Goal: Information Seeking & Learning: Learn about a topic

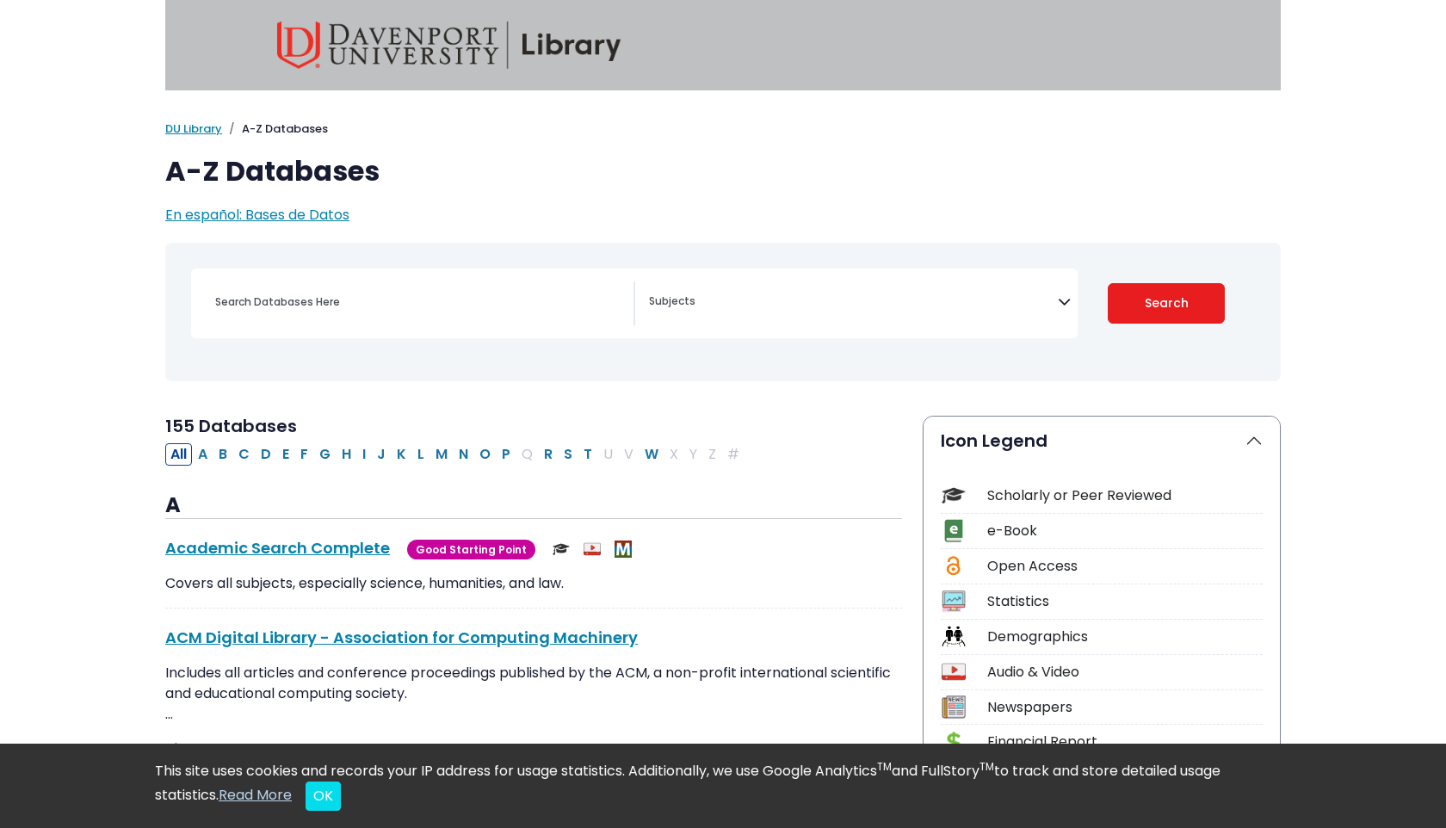
select select "Database Subject Filter"
click at [416, 318] on div "Search filters" at bounding box center [419, 301] width 429 height 41
click at [406, 293] on input "Search database by title or keyword" at bounding box center [419, 301] width 429 height 25
type input "big datat"
click at [1107, 283] on button "Search" at bounding box center [1166, 303] width 118 height 40
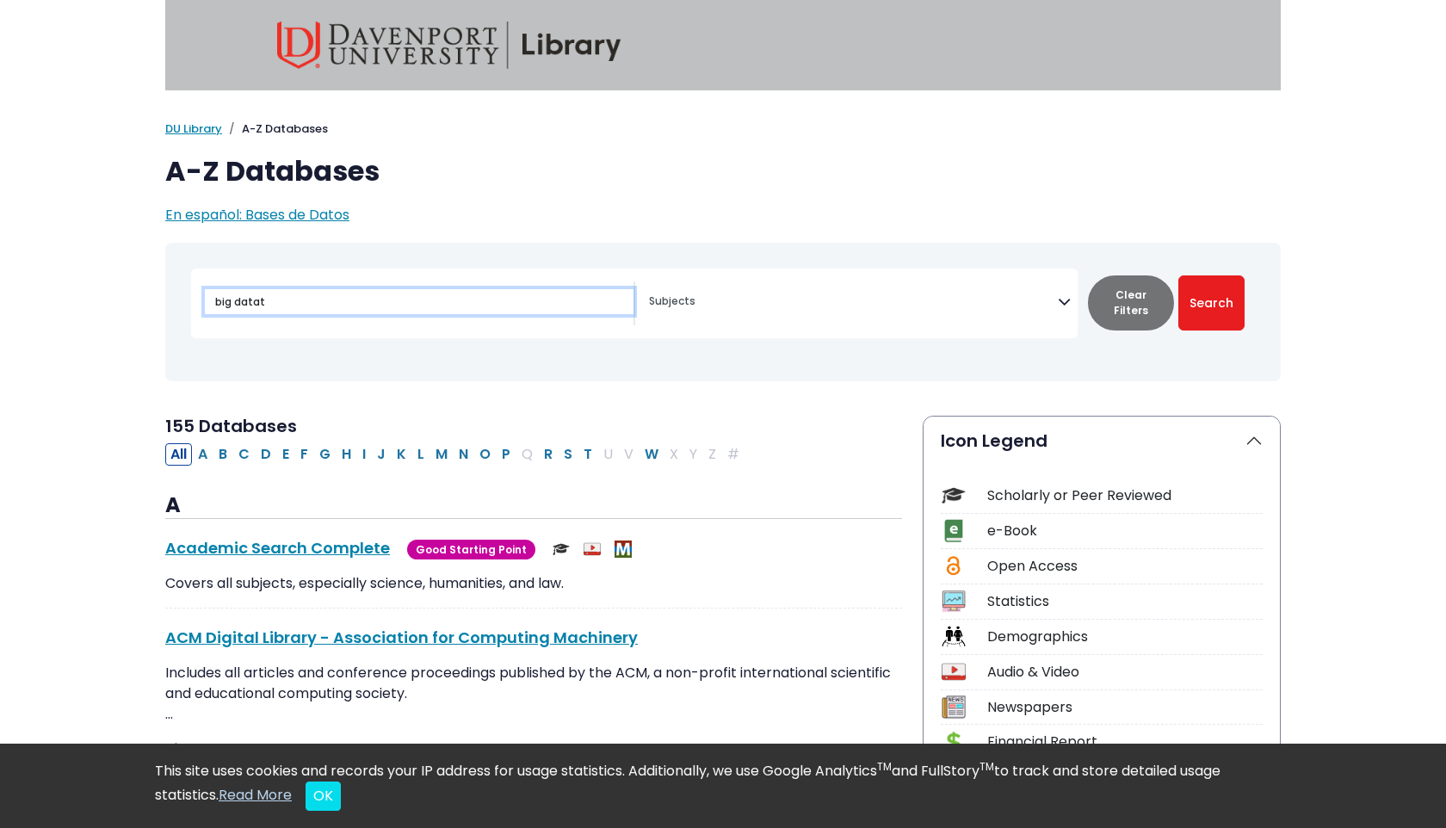
select select "Database Subject Filter"
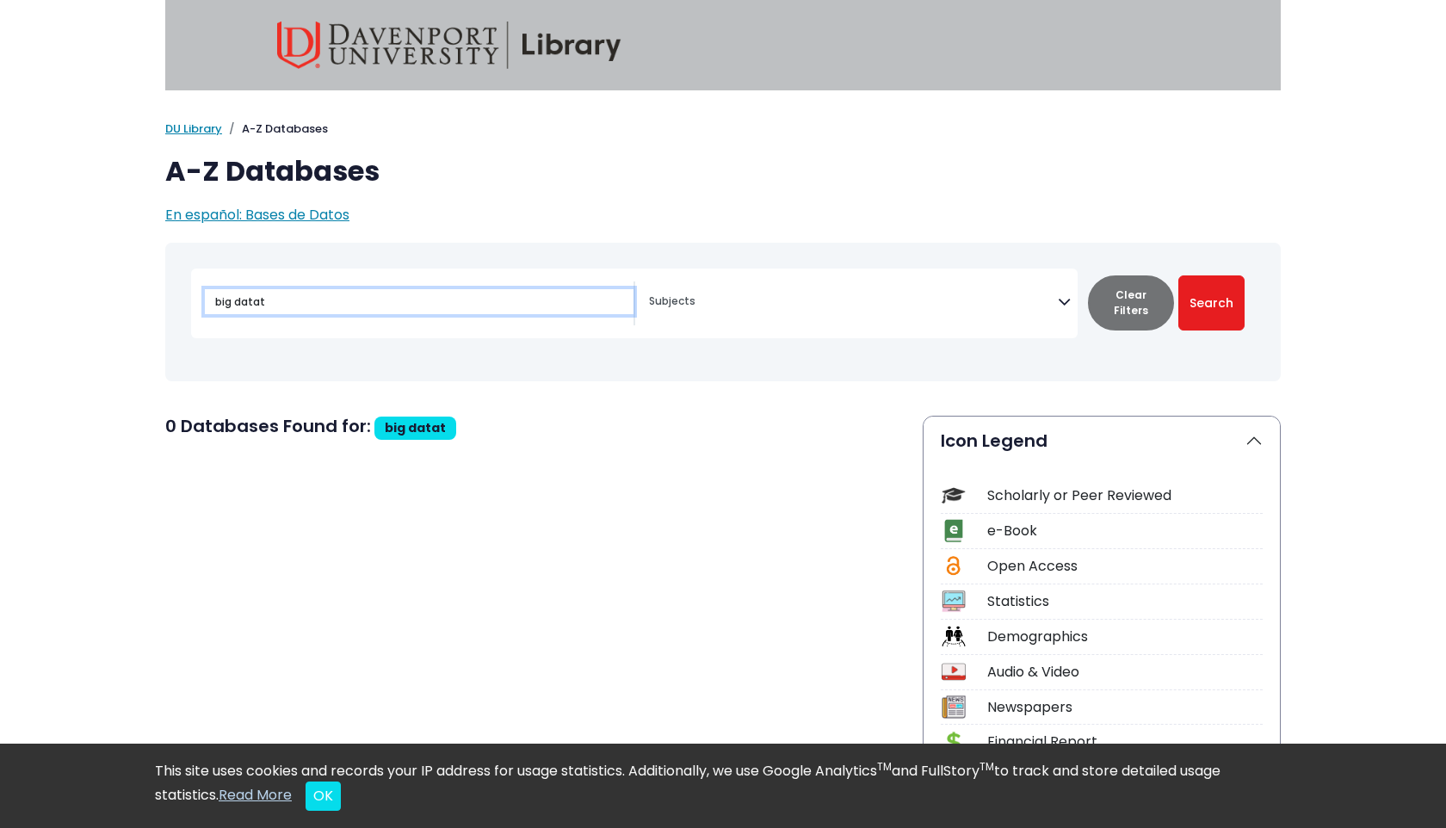
click at [334, 292] on input "big datat" at bounding box center [419, 301] width 429 height 25
click at [324, 308] on input "big datat" at bounding box center [419, 301] width 429 height 25
type input "big data"
click at [1178, 275] on button "Search" at bounding box center [1211, 302] width 66 height 55
select select "Database Subject Filter"
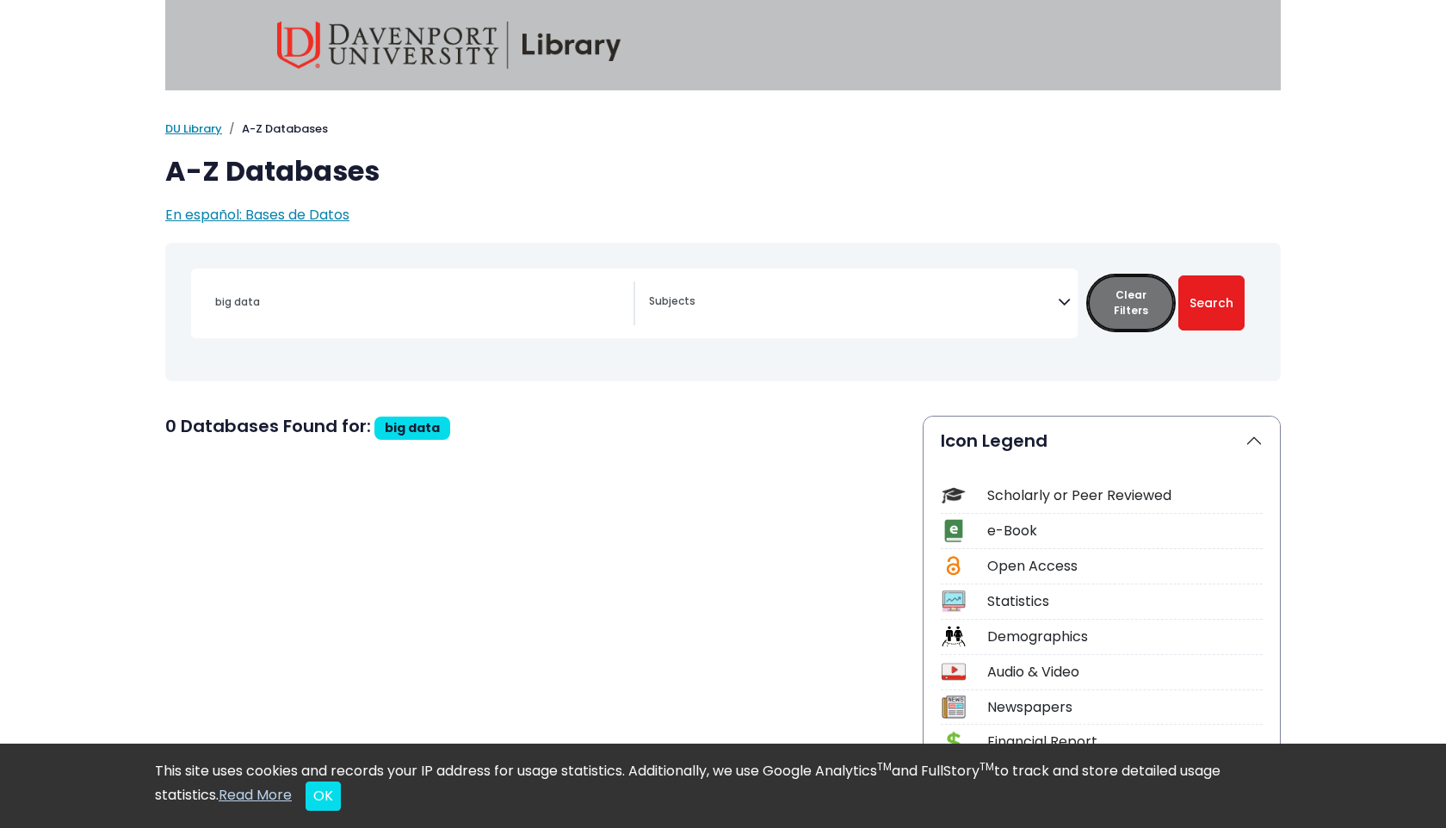
click at [1146, 308] on button "Clear Filters" at bounding box center [1131, 302] width 86 height 55
select select "Database Subject Filter"
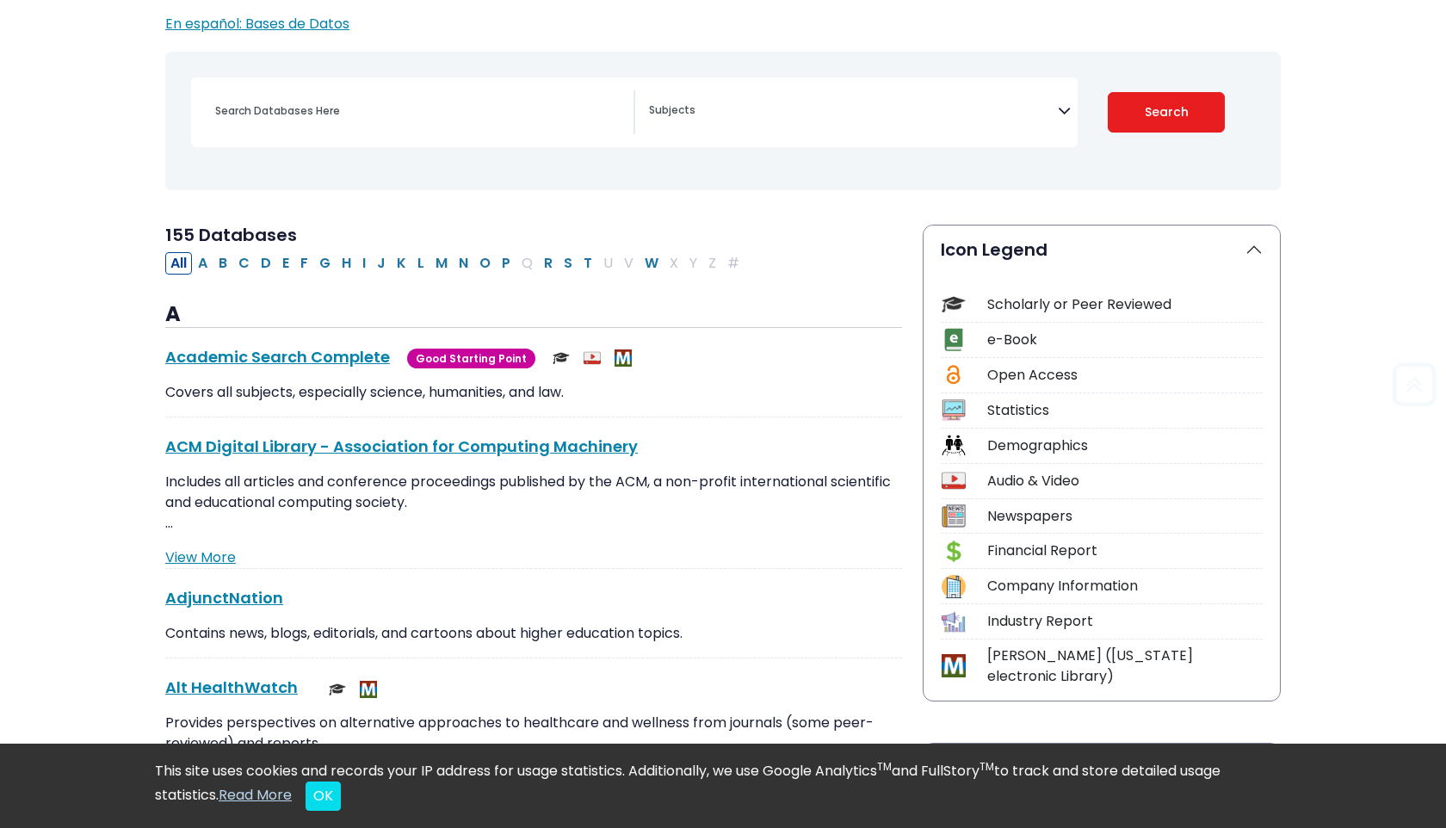
scroll to position [296, 0]
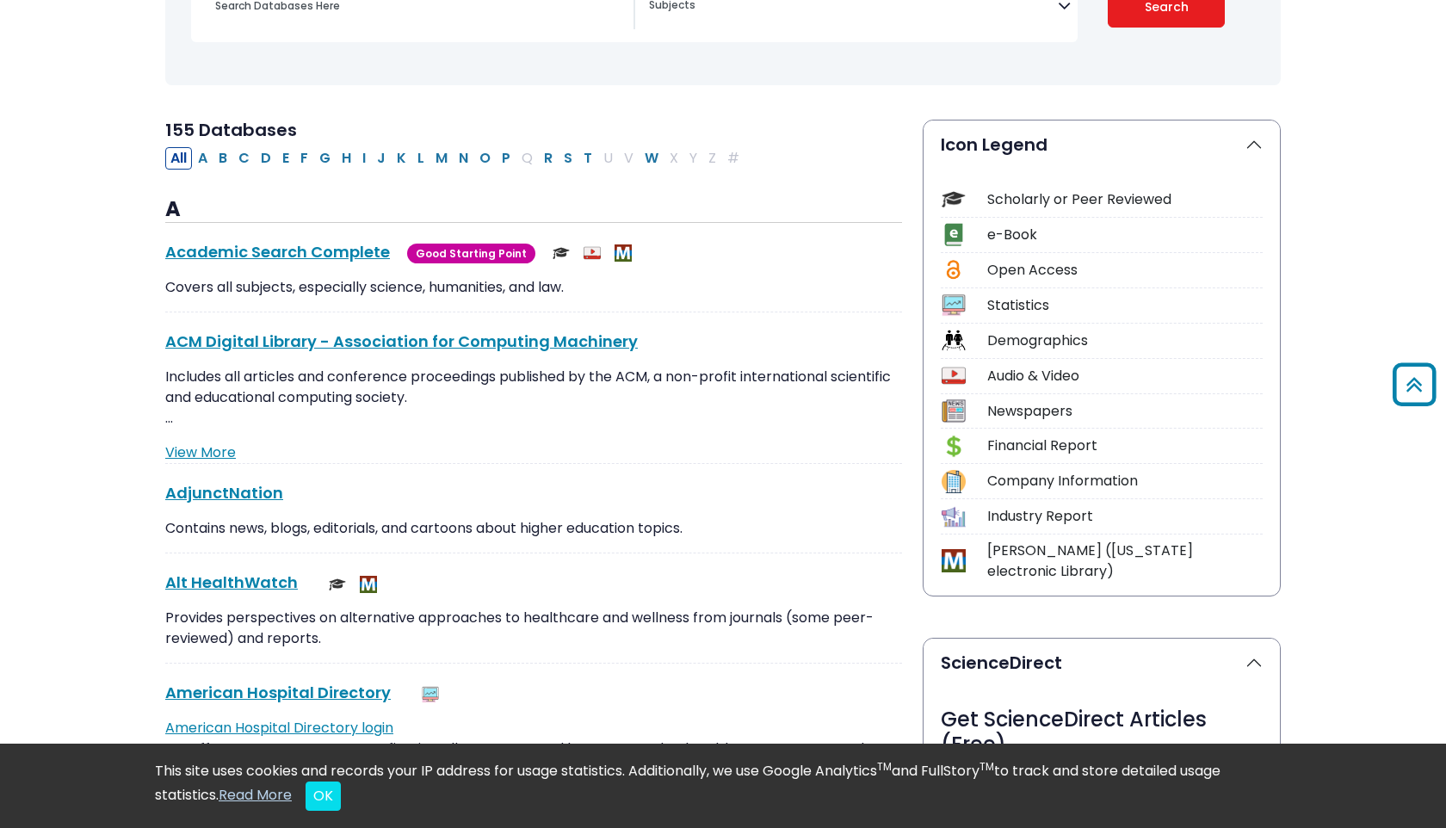
click at [1057, 207] on div "Scholarly or Peer Reviewed" at bounding box center [1124, 199] width 275 height 21
click at [1042, 192] on div "Scholarly or Peer Reviewed" at bounding box center [1124, 199] width 275 height 21
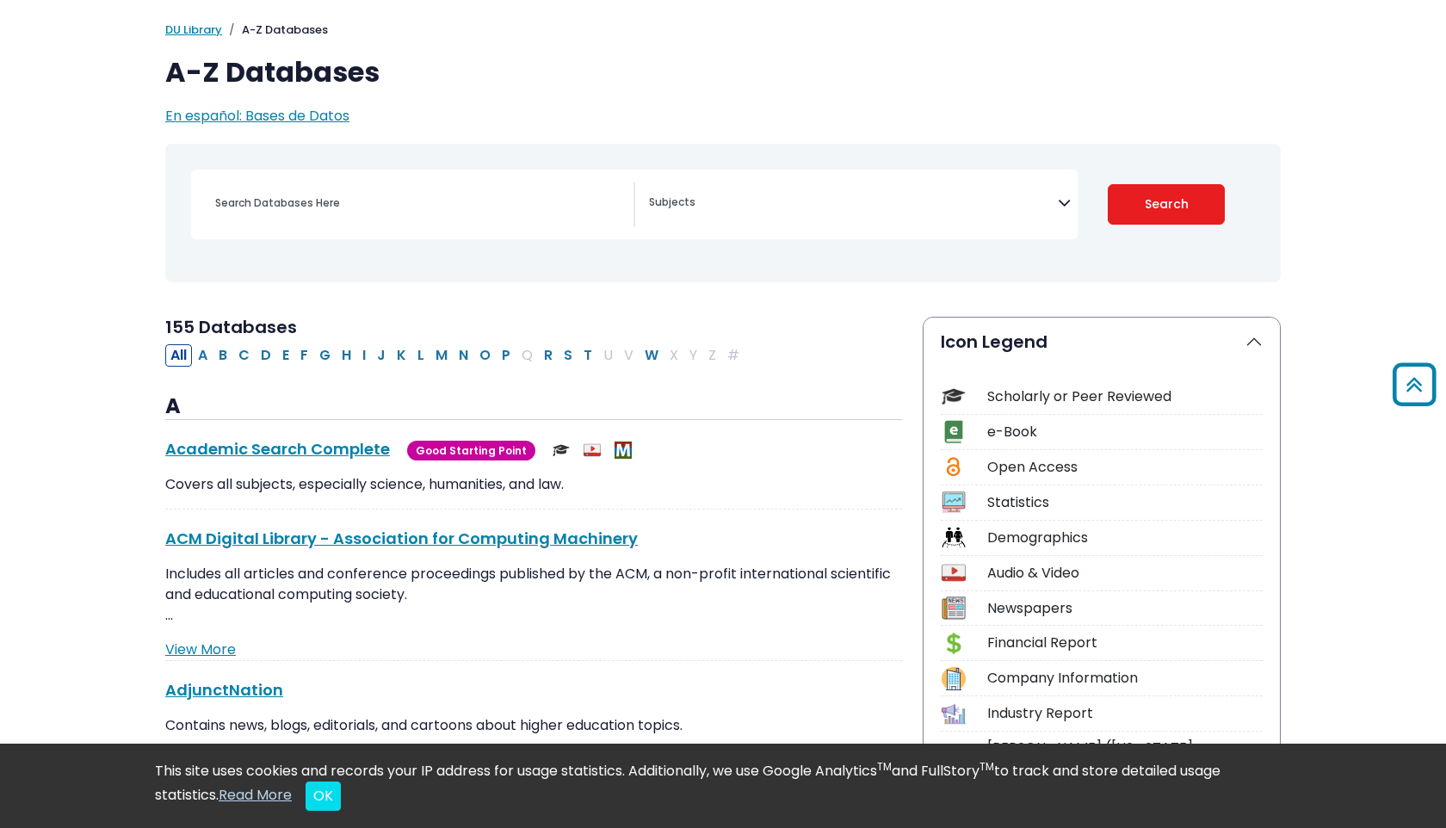
scroll to position [0, 0]
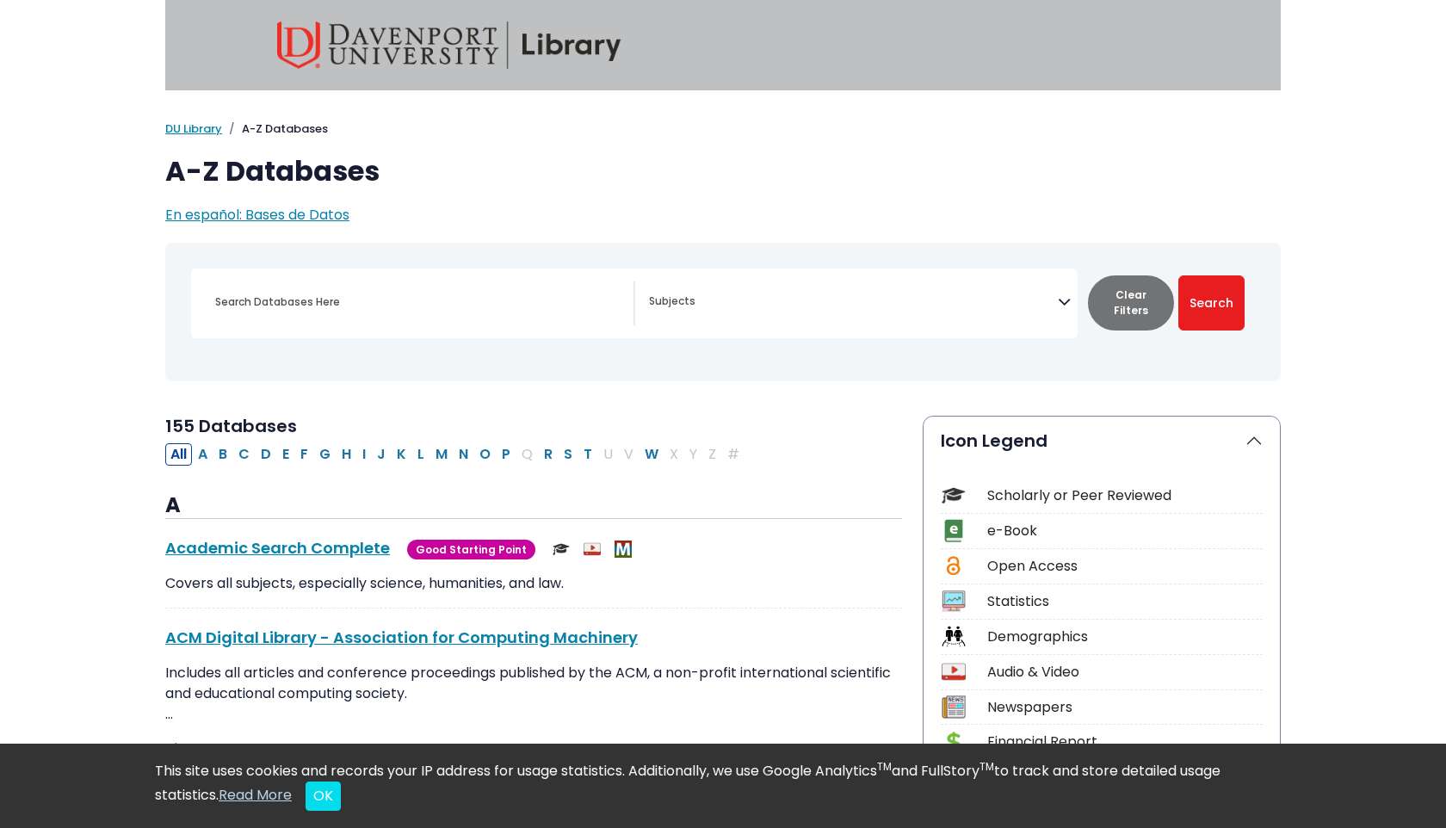
type input "big data"
select select "Database Subject Filter"
